Goal: Information Seeking & Learning: Find contact information

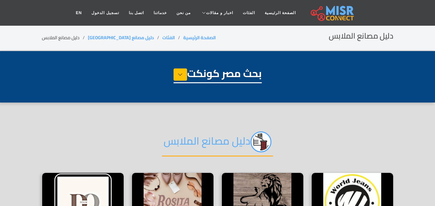
select select "**********"
click at [238, 12] on link "الفئات" at bounding box center [249, 13] width 22 height 12
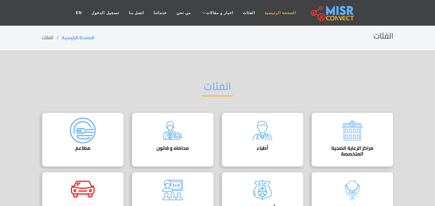
click at [272, 12] on link "الصفحة الرئيسية" at bounding box center [280, 13] width 41 height 12
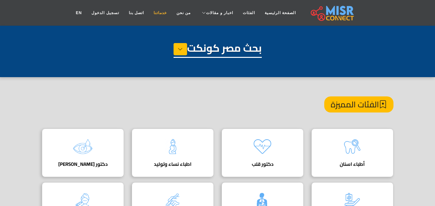
click at [168, 13] on link "خدماتنا" at bounding box center [160, 13] width 23 height 12
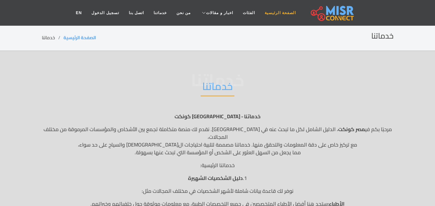
click at [279, 11] on link "الصفحة الرئيسية" at bounding box center [280, 13] width 41 height 12
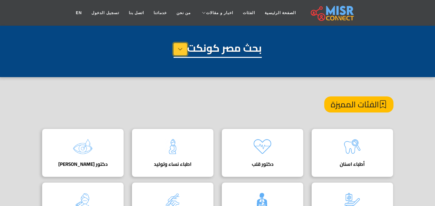
click at [179, 50] on icon at bounding box center [180, 49] width 5 height 10
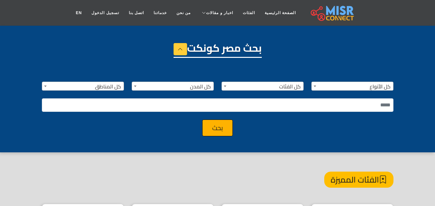
click at [317, 88] on span at bounding box center [315, 86] width 6 height 8
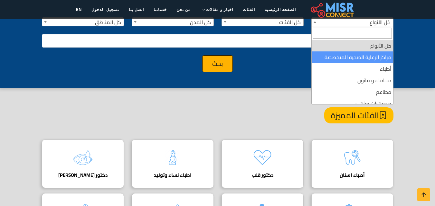
click at [273, 20] on nav "الصفحة الرئيسية الفئات اخبار و مقالات أخبار الرياضة حوادث اخبار طبية مشاهير اخب…" at bounding box center [217, 9] width 293 height 23
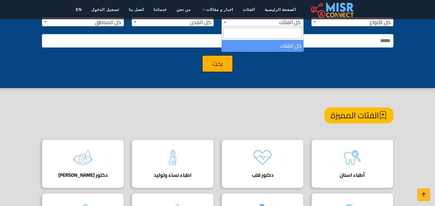
click at [225, 22] on b at bounding box center [225, 22] width 3 height 2
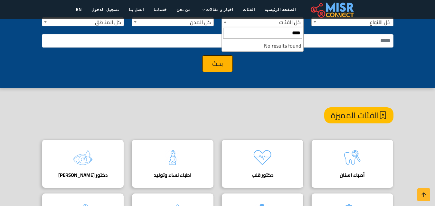
type input "*****"
click at [136, 21] on span at bounding box center [135, 22] width 6 height 8
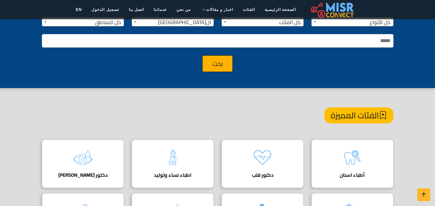
select select "*"
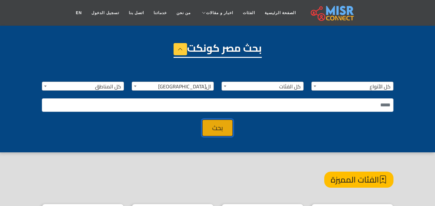
click at [216, 133] on button "بحث" at bounding box center [217, 128] width 31 height 17
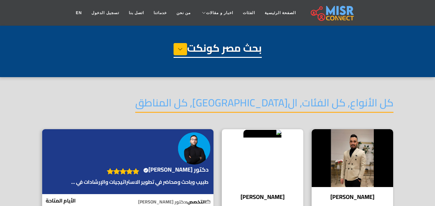
select select "*"
click at [182, 51] on button at bounding box center [181, 49] width 14 height 12
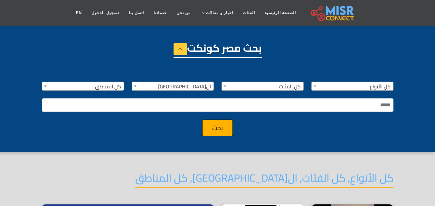
click at [252, 84] on span "كل الفئات" at bounding box center [262, 86] width 81 height 9
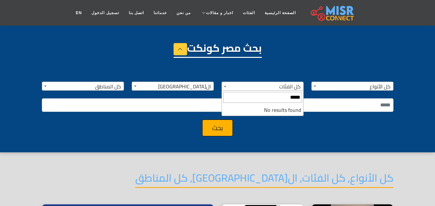
type input "*****"
click at [256, 116] on span "***** No results found" at bounding box center [263, 103] width 82 height 25
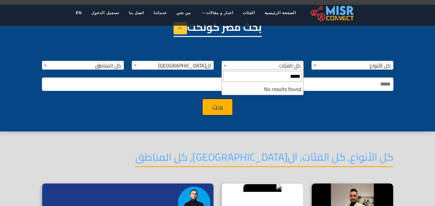
scroll to position [32, 0]
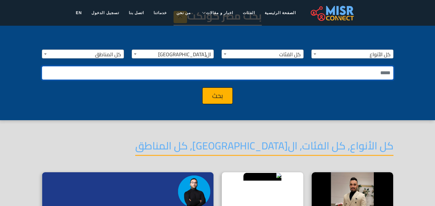
click at [338, 70] on input "text" at bounding box center [218, 73] width 352 height 14
type input "*****"
click at [202, 88] on button "بحث" at bounding box center [217, 96] width 31 height 17
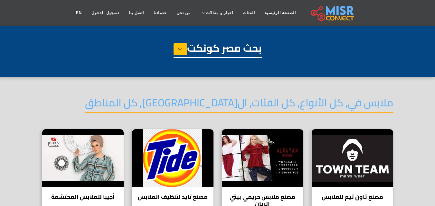
select select "*"
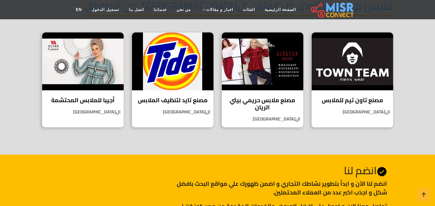
scroll to position [129, 0]
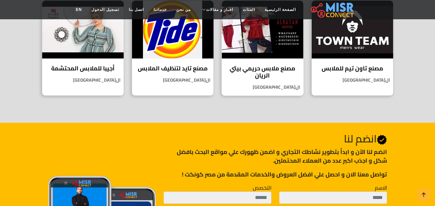
click at [265, 75] on h4 "مصنع ملابس حريمي بيتي الريان" at bounding box center [263, 72] width 72 height 14
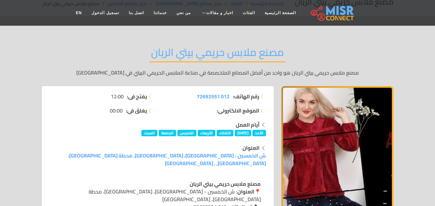
scroll to position [32, 0]
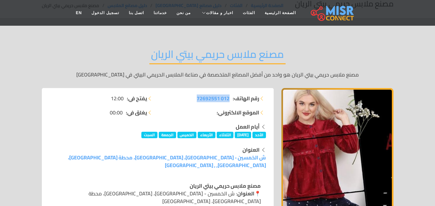
drag, startPoint x: 193, startPoint y: 96, endPoint x: 230, endPoint y: 99, distance: 37.5
click at [230, 99] on li "رقم الهاتف: 012 72692551" at bounding box center [214, 99] width 104 height 8
copy span "012 72692551"
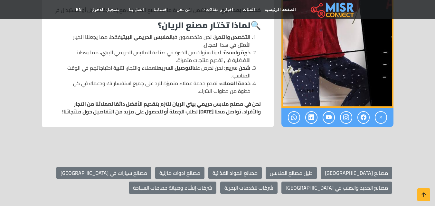
scroll to position [805, 0]
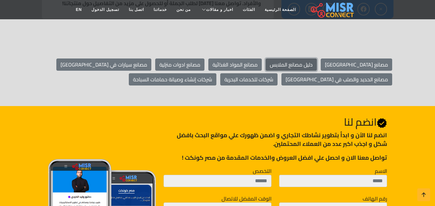
click at [317, 59] on link "دليل مصانع الملابس" at bounding box center [291, 65] width 51 height 12
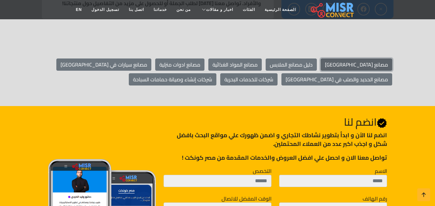
click at [385, 59] on link "مصانع [GEOGRAPHIC_DATA]" at bounding box center [357, 65] width 72 height 12
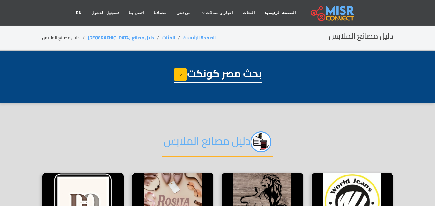
select select "**********"
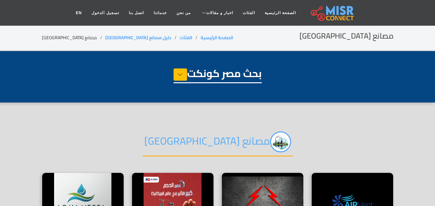
select select "**********"
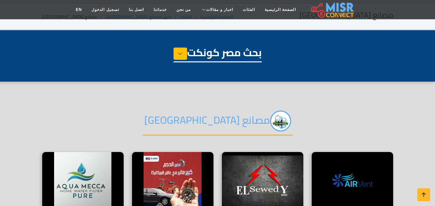
scroll to position [97, 0]
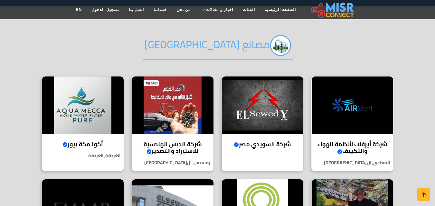
click at [348, 141] on h4 "شركة أيرفنت لأنظمة الهواء والتكييف Verified account" at bounding box center [353, 148] width 72 height 14
click at [259, 116] on img at bounding box center [262, 106] width 81 height 58
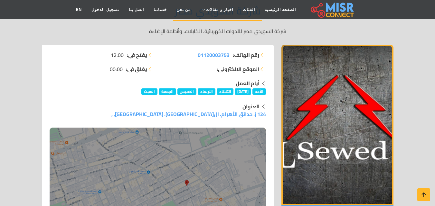
scroll to position [64, 0]
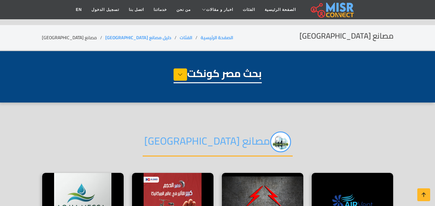
select select "**********"
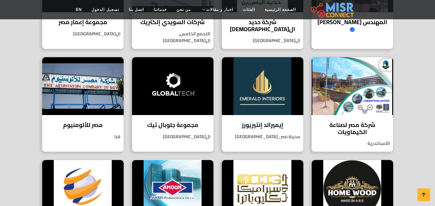
scroll to position [515, 0]
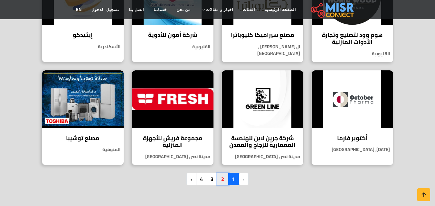
click at [224, 173] on link "2" at bounding box center [222, 179] width 11 height 12
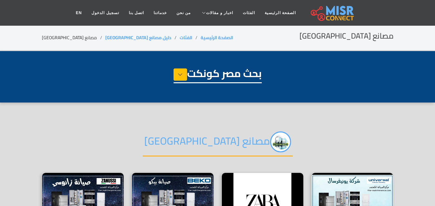
select select "**********"
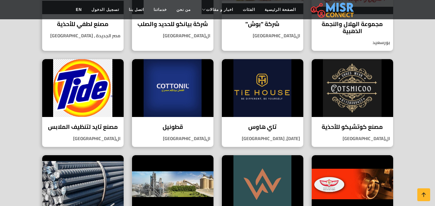
scroll to position [322, 0]
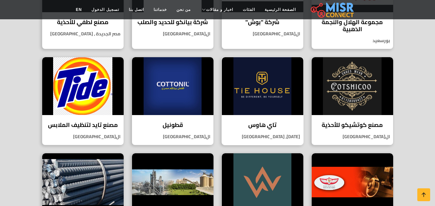
click at [272, 122] on h4 "تاي هاوس" at bounding box center [263, 125] width 72 height 7
click at [188, 113] on img at bounding box center [172, 86] width 81 height 58
click at [335, 123] on h4 "مصنع كوتشيكو للأحذية" at bounding box center [353, 125] width 72 height 7
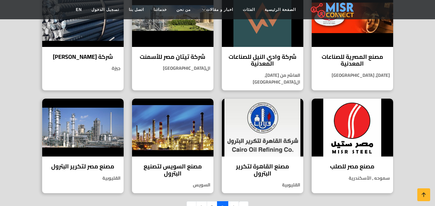
scroll to position [548, 0]
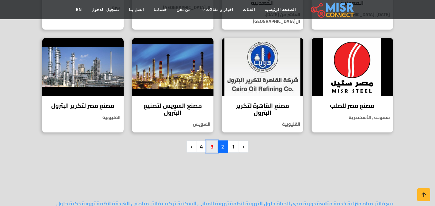
click at [213, 141] on link "3" at bounding box center [211, 147] width 11 height 12
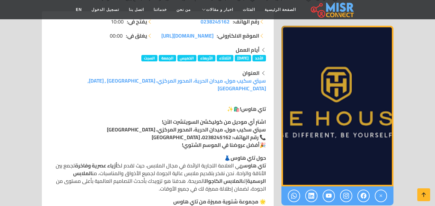
scroll to position [129, 0]
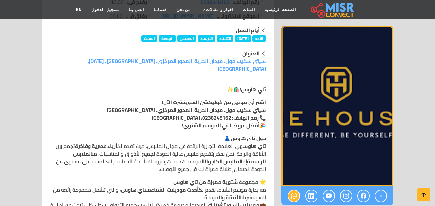
click at [295, 195] on icon at bounding box center [294, 196] width 6 height 11
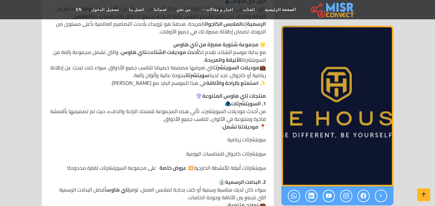
scroll to position [129, 0]
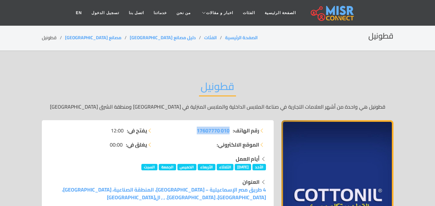
drag, startPoint x: 190, startPoint y: 124, endPoint x: 230, endPoint y: 128, distance: 40.1
copy span "010 17607770"
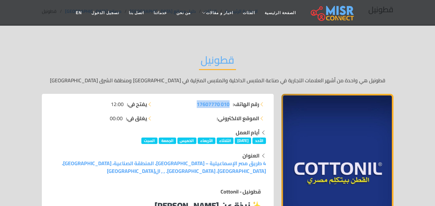
scroll to position [129, 0]
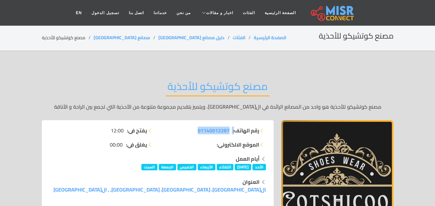
drag, startPoint x: 196, startPoint y: 130, endPoint x: 234, endPoint y: 130, distance: 38.3
click at [234, 130] on li "رقم الهاتف: 01140012287" at bounding box center [214, 131] width 104 height 8
click at [182, 132] on li "رقم الهاتف: 01140012287" at bounding box center [214, 131] width 104 height 8
click at [195, 130] on li "رقم الهاتف: 01140012287" at bounding box center [214, 131] width 104 height 8
drag, startPoint x: 195, startPoint y: 131, endPoint x: 229, endPoint y: 131, distance: 34.1
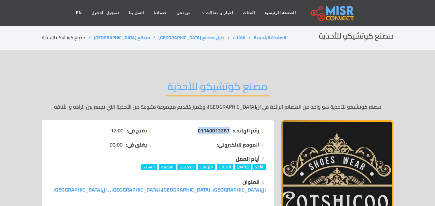
click at [229, 132] on li "رقم الهاتف: 01140012287" at bounding box center [214, 131] width 104 height 8
copy span "01140012287"
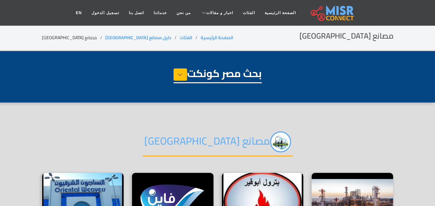
select select "**********"
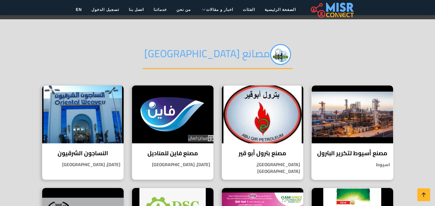
scroll to position [97, 0]
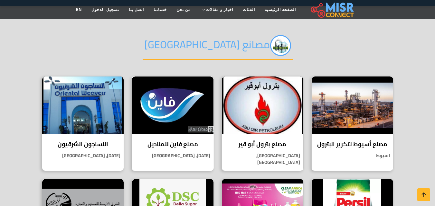
click at [184, 145] on h4 "مصنع فاين للمناديل" at bounding box center [173, 144] width 72 height 7
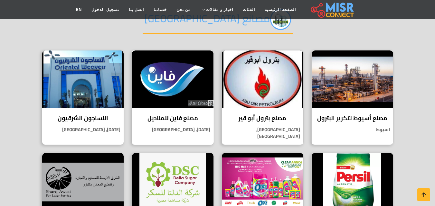
scroll to position [161, 0]
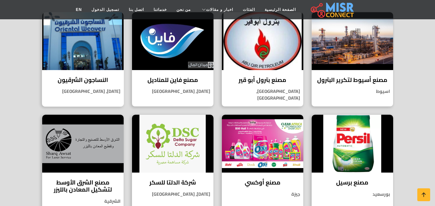
click at [88, 77] on h4 "النساجون الشرقيون" at bounding box center [83, 80] width 72 height 7
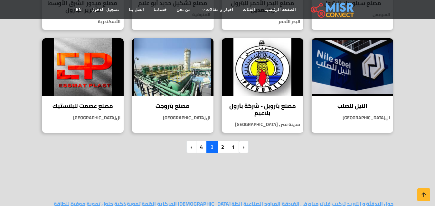
scroll to position [548, 0]
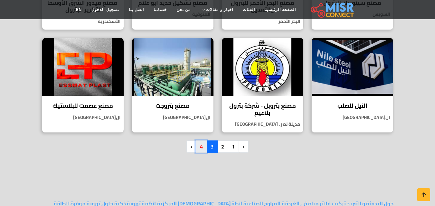
click at [200, 141] on link "4" at bounding box center [201, 147] width 11 height 12
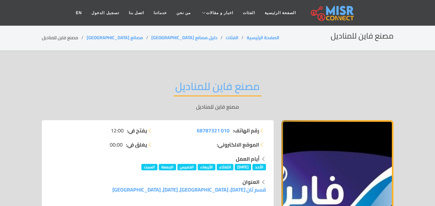
drag, startPoint x: 190, startPoint y: 126, endPoint x: 231, endPoint y: 132, distance: 41.0
copy li "رقم الهاتف: 010 68787321"
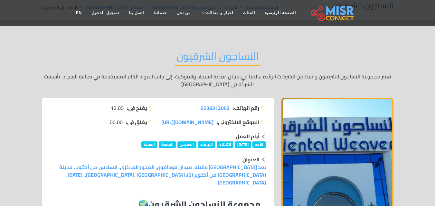
scroll to position [32, 0]
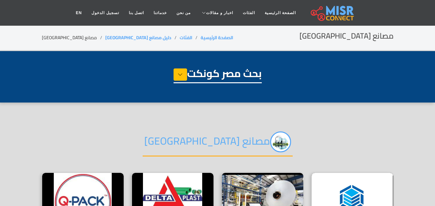
select select "**********"
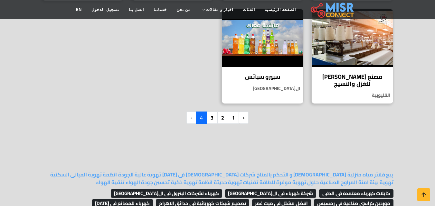
scroll to position [580, 0]
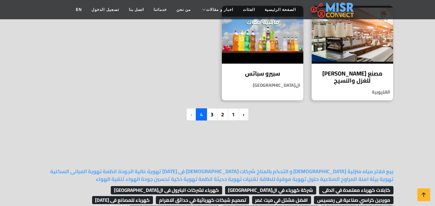
click at [190, 109] on li "›" at bounding box center [191, 115] width 9 height 12
click at [193, 109] on li "›" at bounding box center [191, 115] width 9 height 12
